Goal: Check status

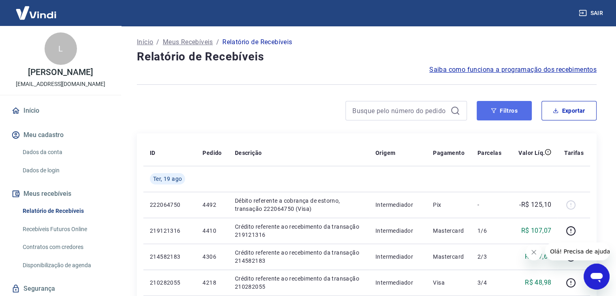
click at [507, 111] on button "Filtros" at bounding box center [504, 110] width 55 height 19
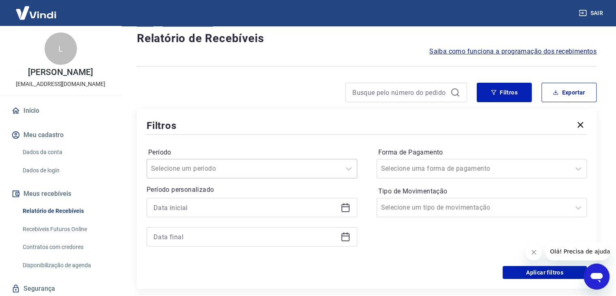
click at [213, 178] on div "Selecione um período" at bounding box center [252, 168] width 211 height 19
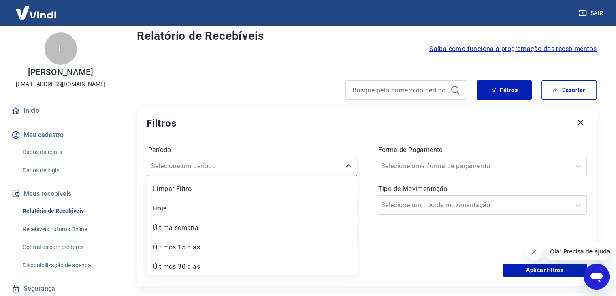
scroll to position [23, 0]
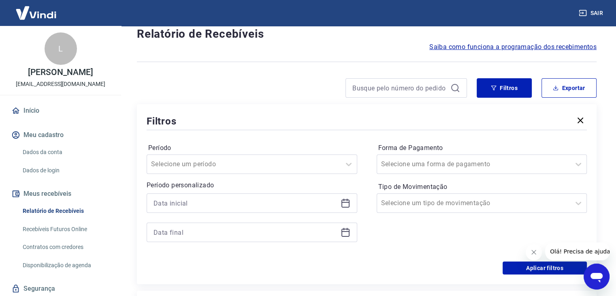
click at [199, 140] on div "Período Selecione um período Período personalizado Forma de Pagamento Selecione…" at bounding box center [367, 197] width 440 height 130
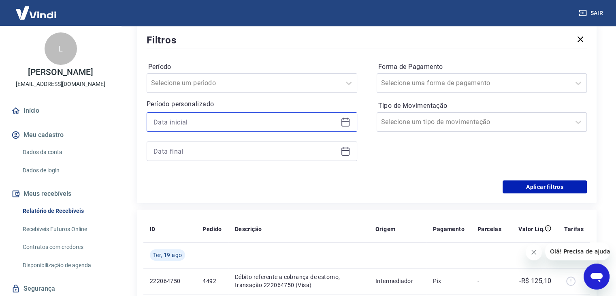
click at [269, 124] on input at bounding box center [246, 122] width 184 height 12
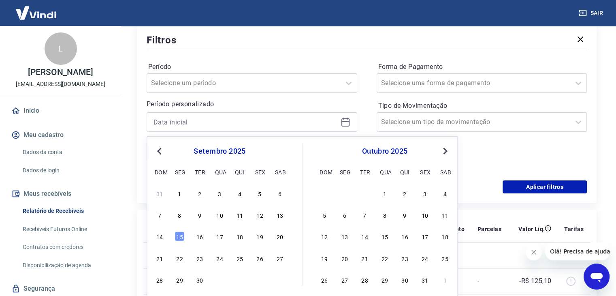
click at [156, 149] on button "Previous Month" at bounding box center [159, 151] width 10 height 10
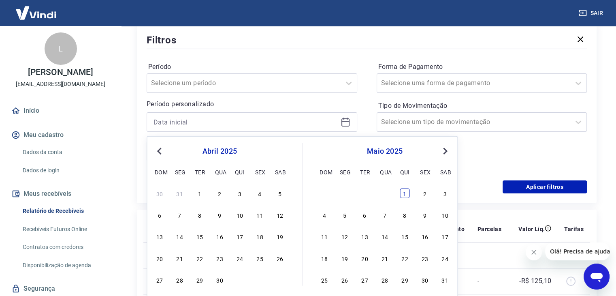
click at [404, 193] on div "1" at bounding box center [405, 193] width 10 height 10
type input "[DATE]"
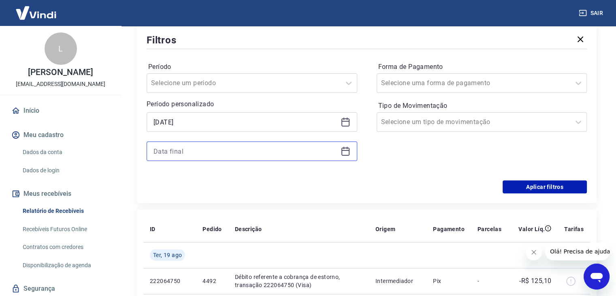
click at [227, 156] on input at bounding box center [246, 151] width 184 height 12
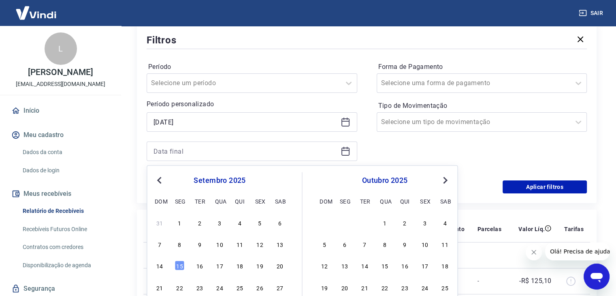
click at [157, 178] on button "Previous Month" at bounding box center [159, 180] width 10 height 10
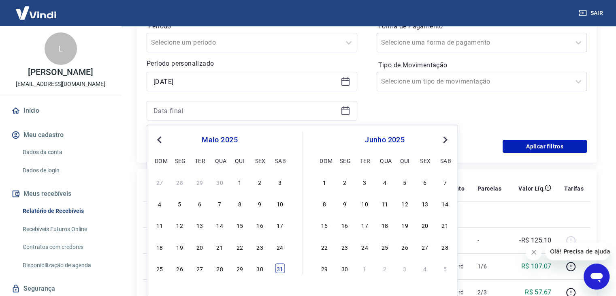
click at [279, 273] on div "31" at bounding box center [280, 268] width 10 height 10
type input "[DATE]"
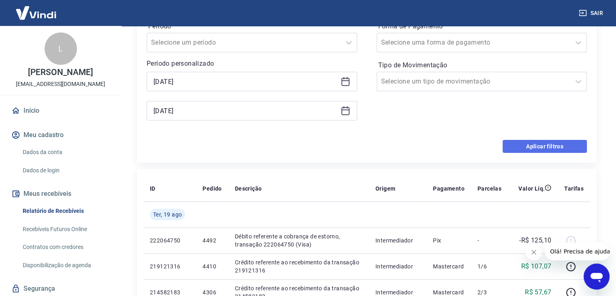
click at [543, 144] on button "Aplicar filtros" at bounding box center [545, 146] width 84 height 13
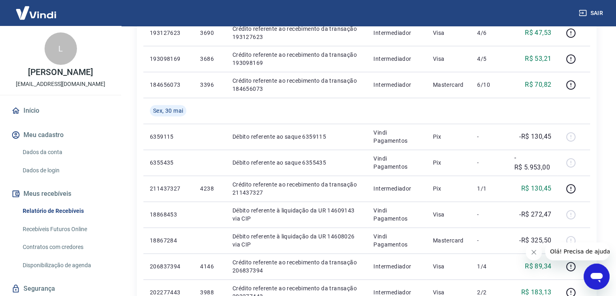
scroll to position [573, 0]
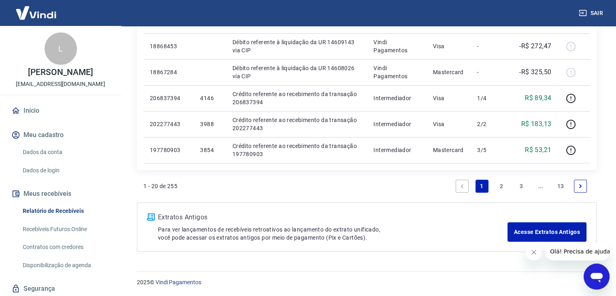
click at [501, 183] on link "2" at bounding box center [501, 185] width 13 height 13
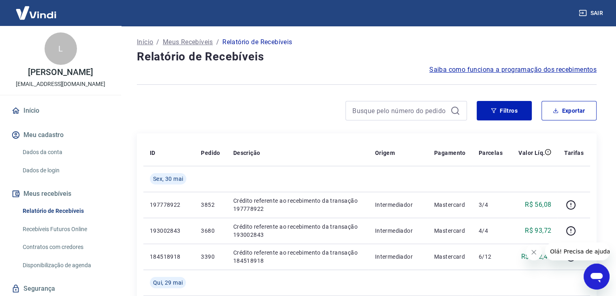
scroll to position [394, 0]
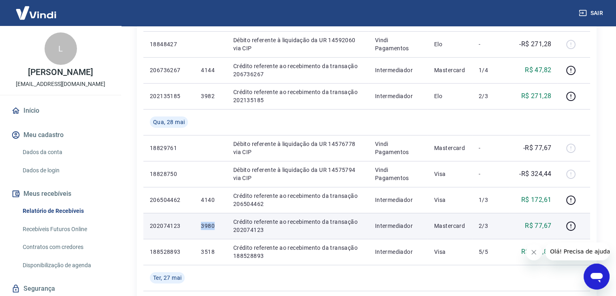
drag, startPoint x: 197, startPoint y: 226, endPoint x: 213, endPoint y: 226, distance: 16.2
click at [213, 226] on td "3980" at bounding box center [210, 226] width 32 height 26
copy p "3980"
drag, startPoint x: 457, startPoint y: 227, endPoint x: 496, endPoint y: 231, distance: 39.2
click at [496, 231] on tr "202074123 3980 Crédito referente ao recebimento da transação 202074123 Intermed…" at bounding box center [366, 226] width 447 height 26
